Goal: Task Accomplishment & Management: Complete application form

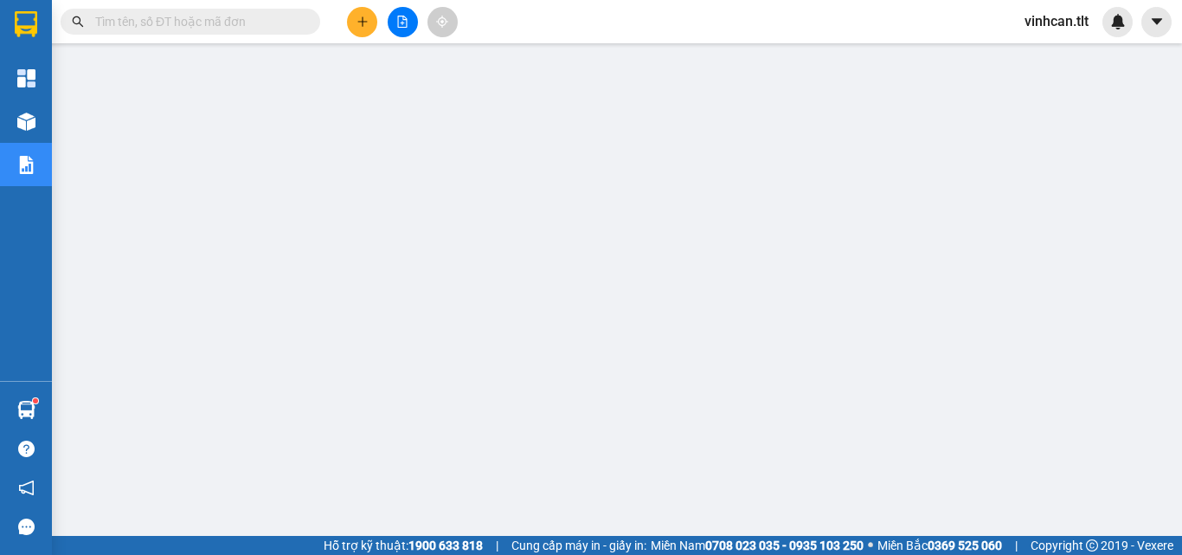
click at [222, 23] on input "text" at bounding box center [197, 21] width 204 height 19
click at [161, 25] on input "text" at bounding box center [197, 21] width 204 height 19
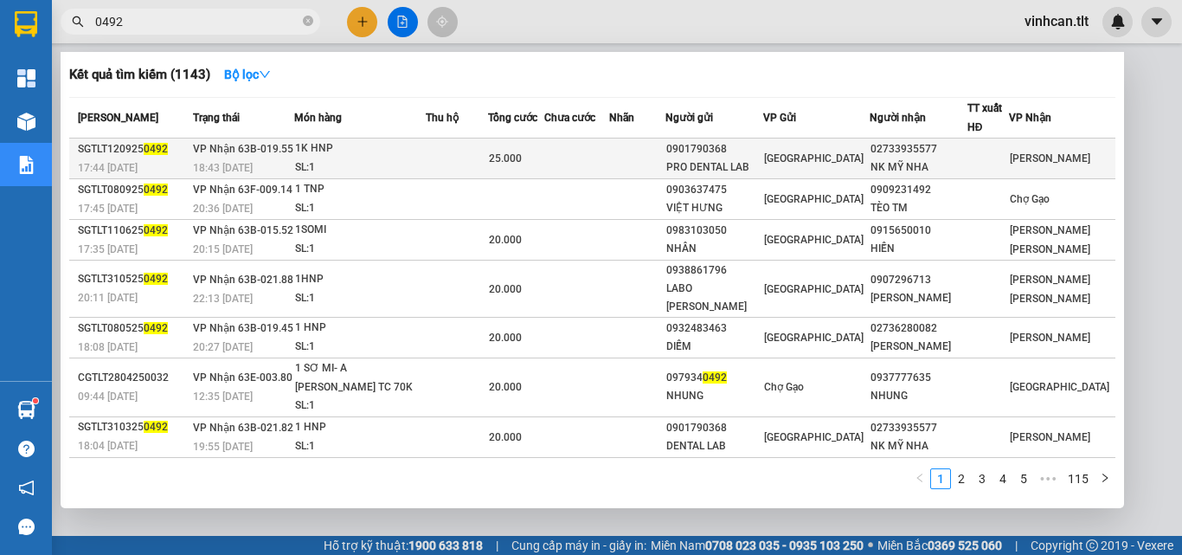
type input "0492"
click at [726, 148] on div "0901790368" at bounding box center [715, 149] width 96 height 18
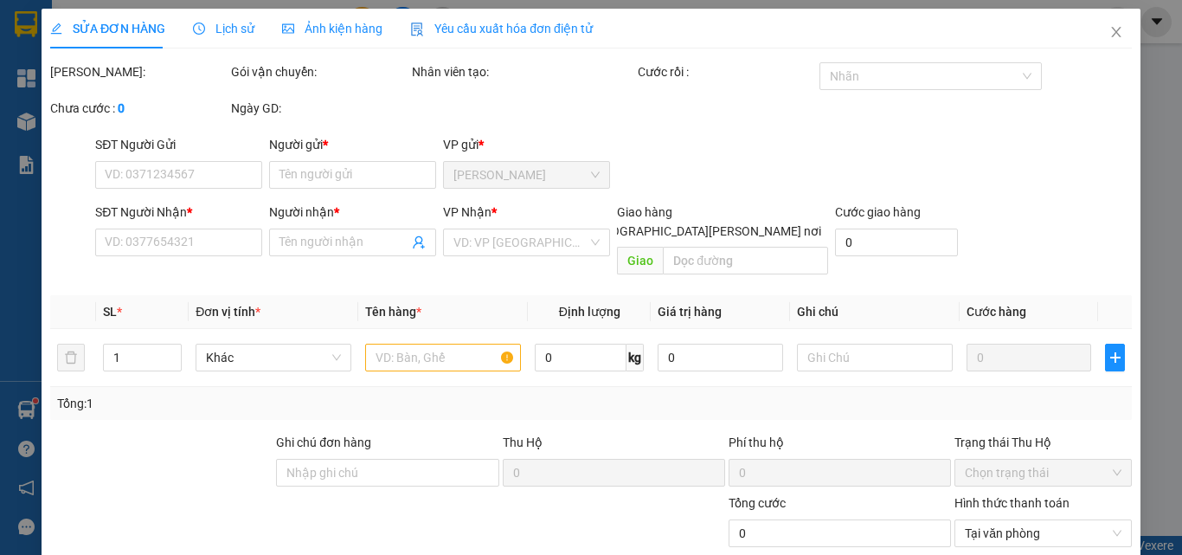
type input "0901790368"
type input "PRO DENTAL LAB"
type input "02733935577"
type input "NK MỸ NHA"
type input "25.000"
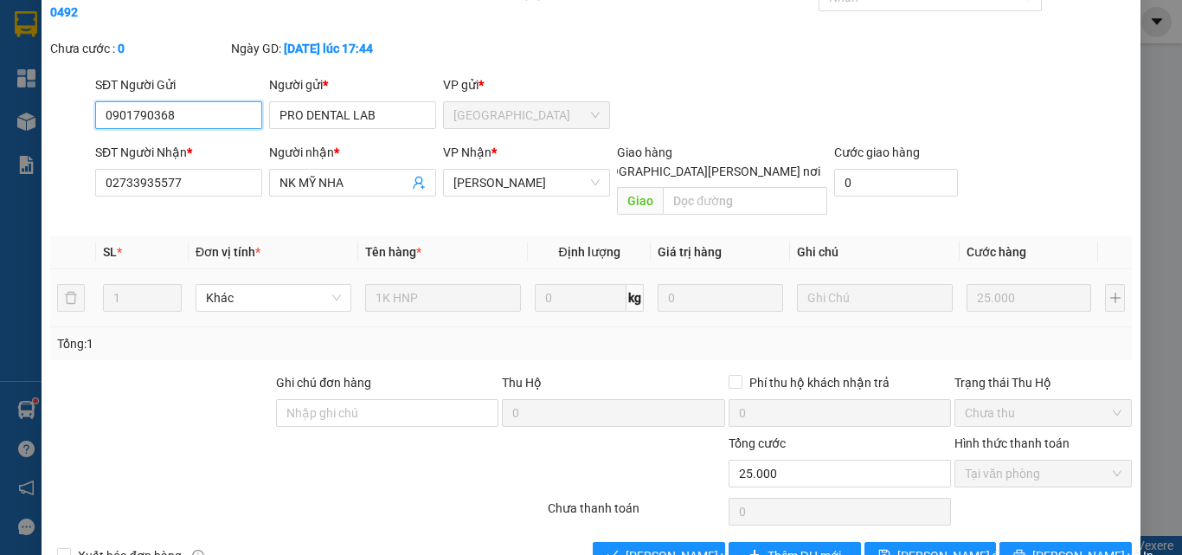
scroll to position [81, 0]
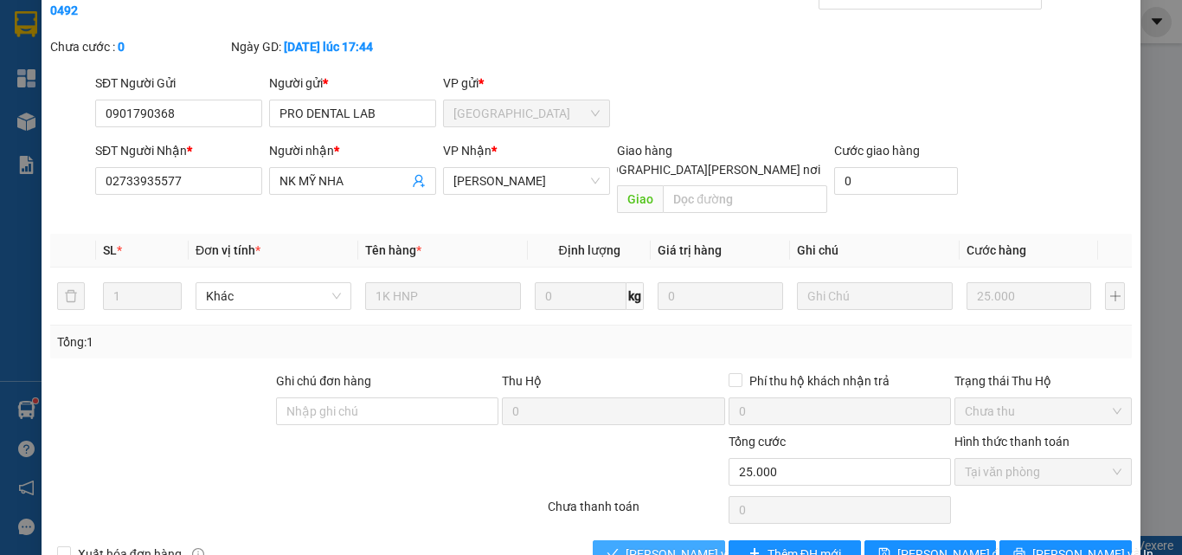
click at [691, 544] on span "[PERSON_NAME] và [PERSON_NAME] hàng" at bounding box center [743, 553] width 234 height 19
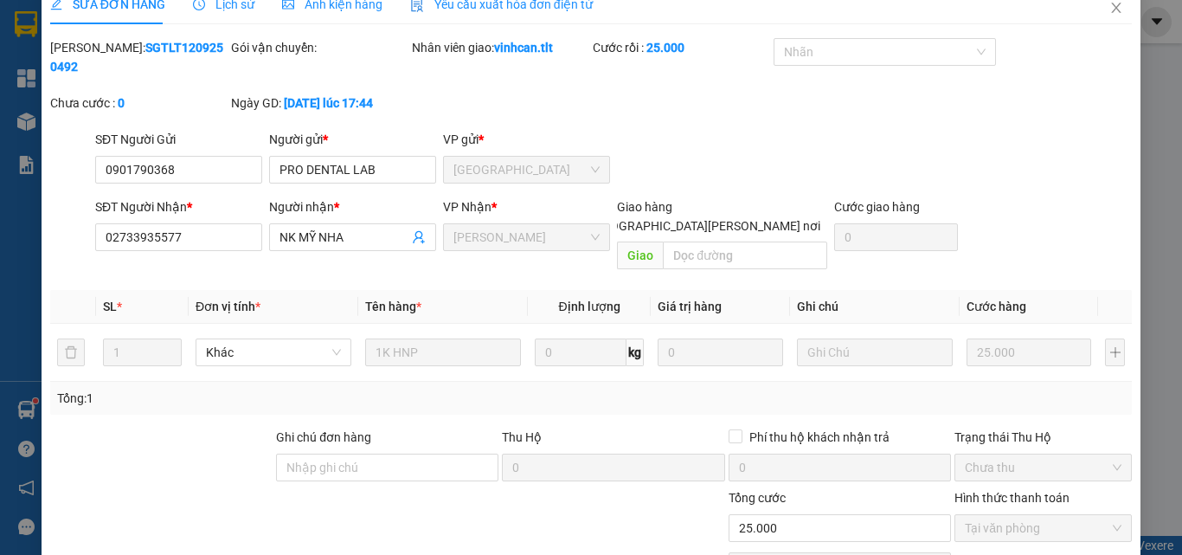
scroll to position [0, 0]
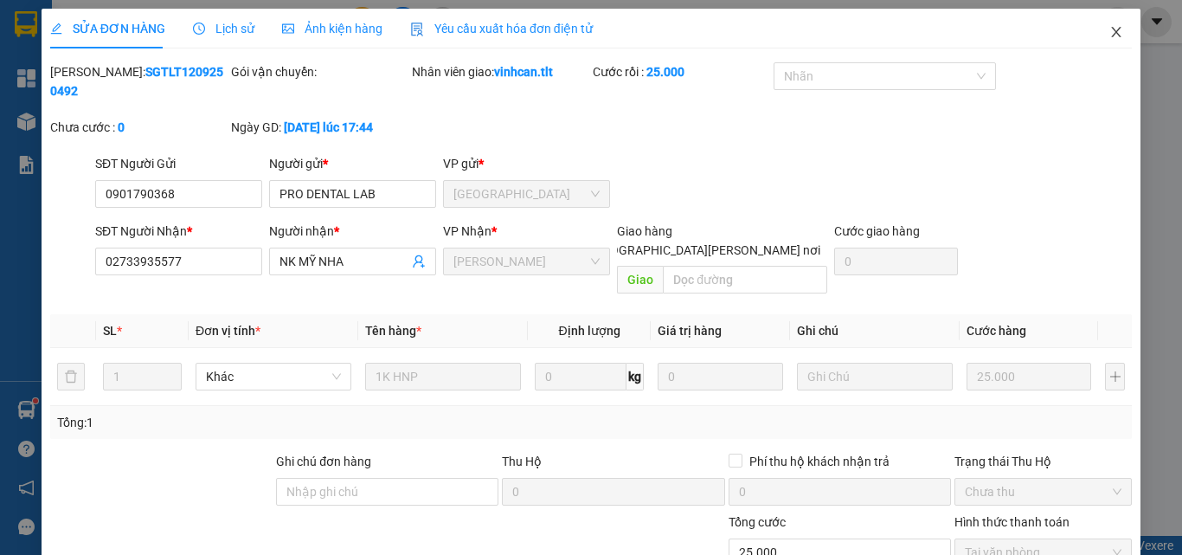
click at [1110, 27] on icon "close" at bounding box center [1117, 32] width 14 height 14
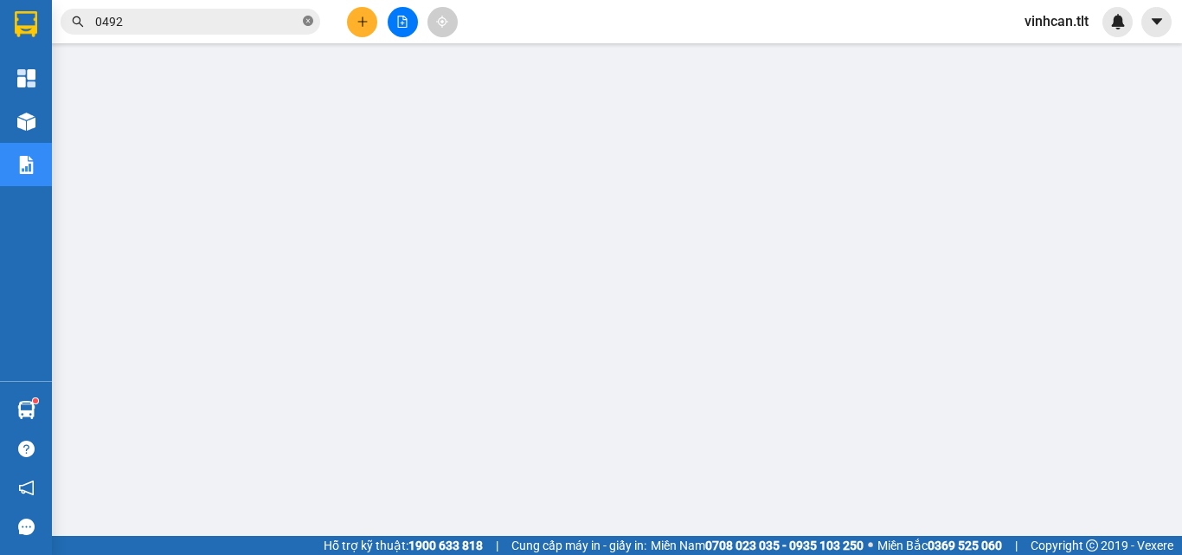
click at [307, 24] on icon "close-circle" at bounding box center [308, 21] width 10 height 10
click at [278, 23] on input "text" at bounding box center [197, 21] width 204 height 19
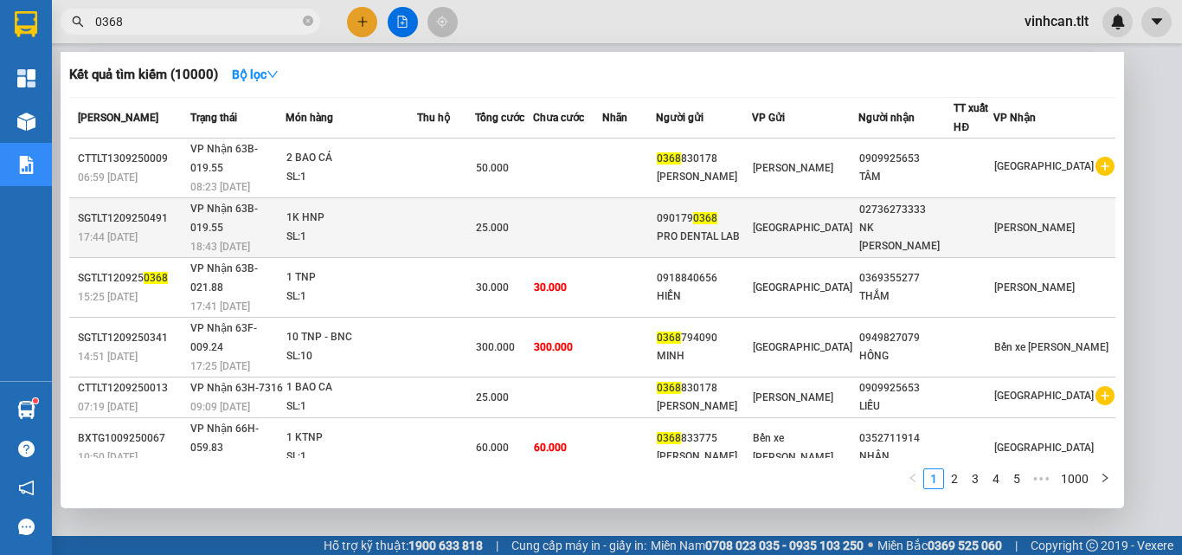
type input "0368"
click at [718, 212] on span "0368" at bounding box center [705, 218] width 24 height 12
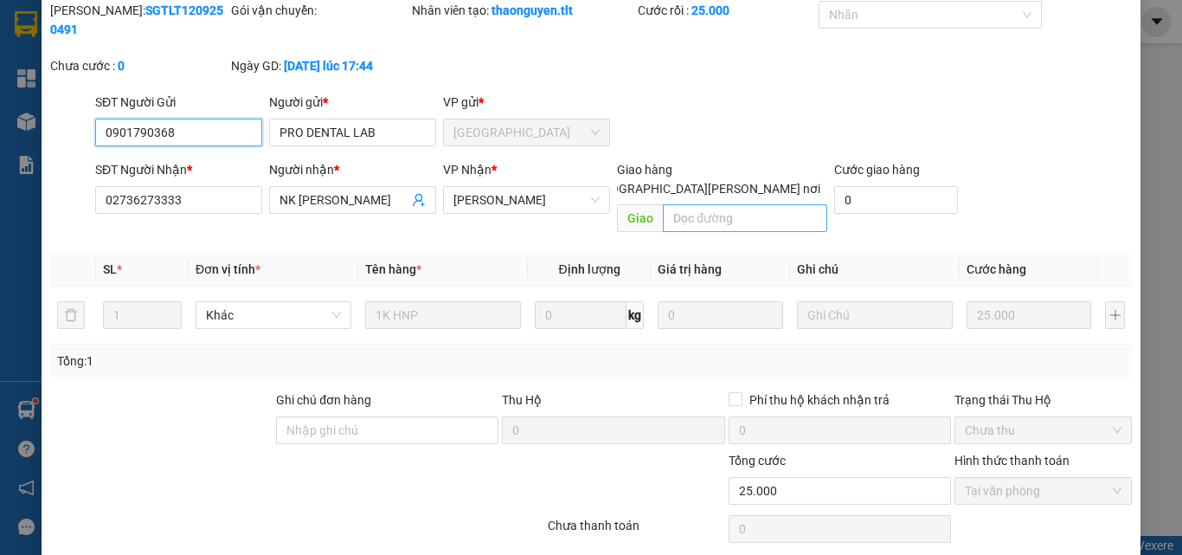
scroll to position [89, 0]
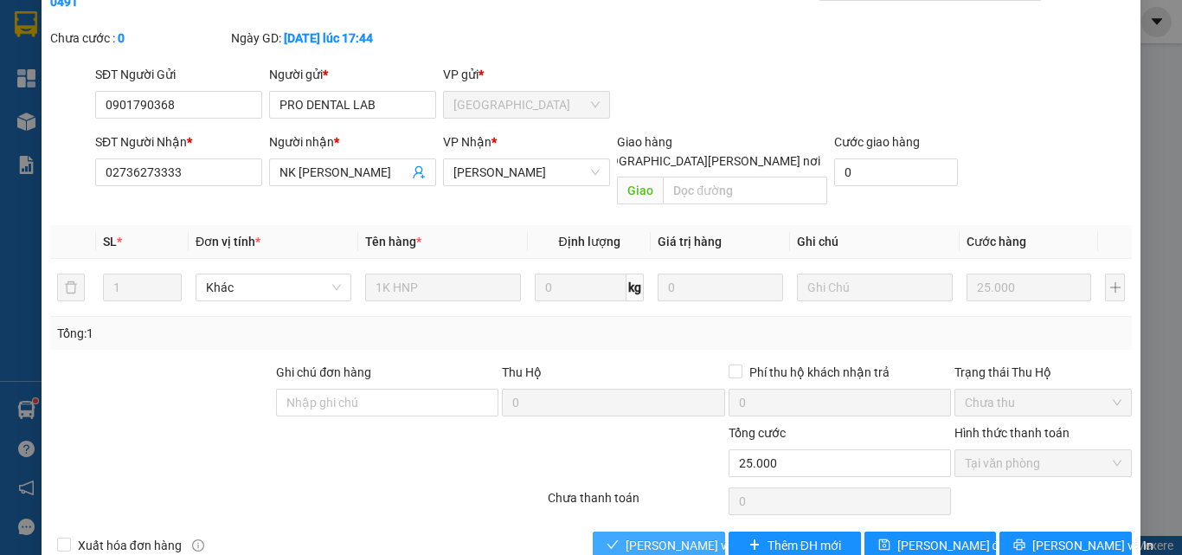
click at [673, 536] on span "[PERSON_NAME] và [PERSON_NAME] hàng" at bounding box center [743, 545] width 234 height 19
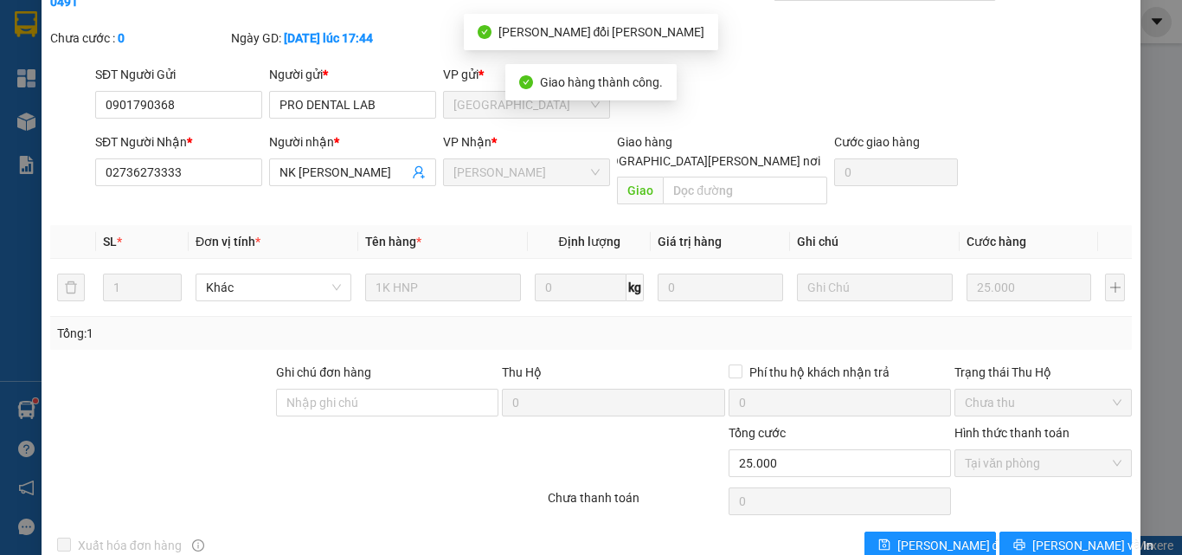
scroll to position [0, 0]
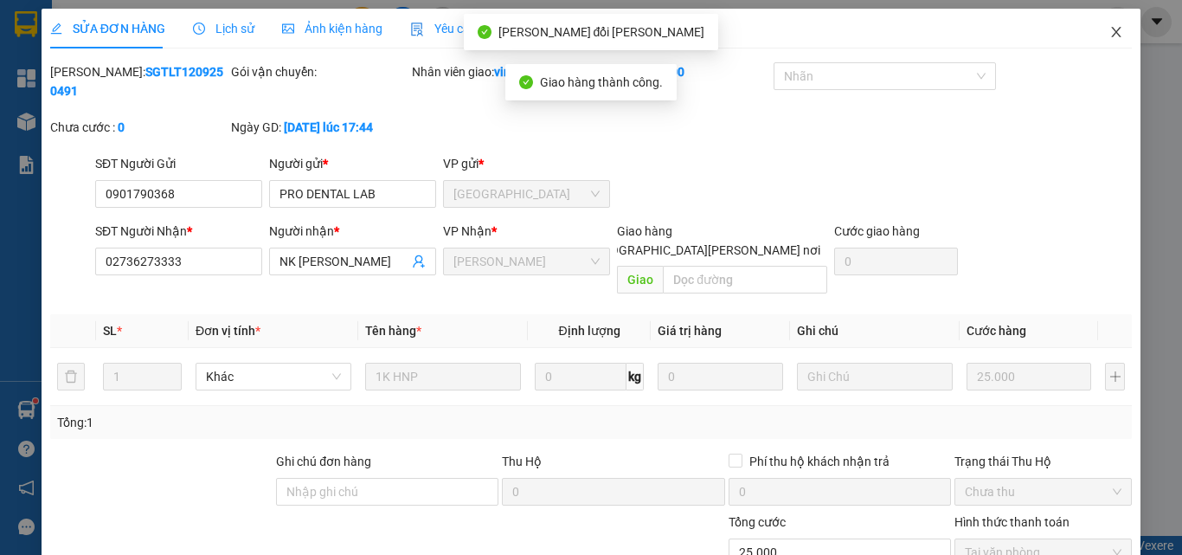
click at [1110, 33] on icon "close" at bounding box center [1117, 32] width 14 height 14
